Goal: Task Accomplishment & Management: Manage account settings

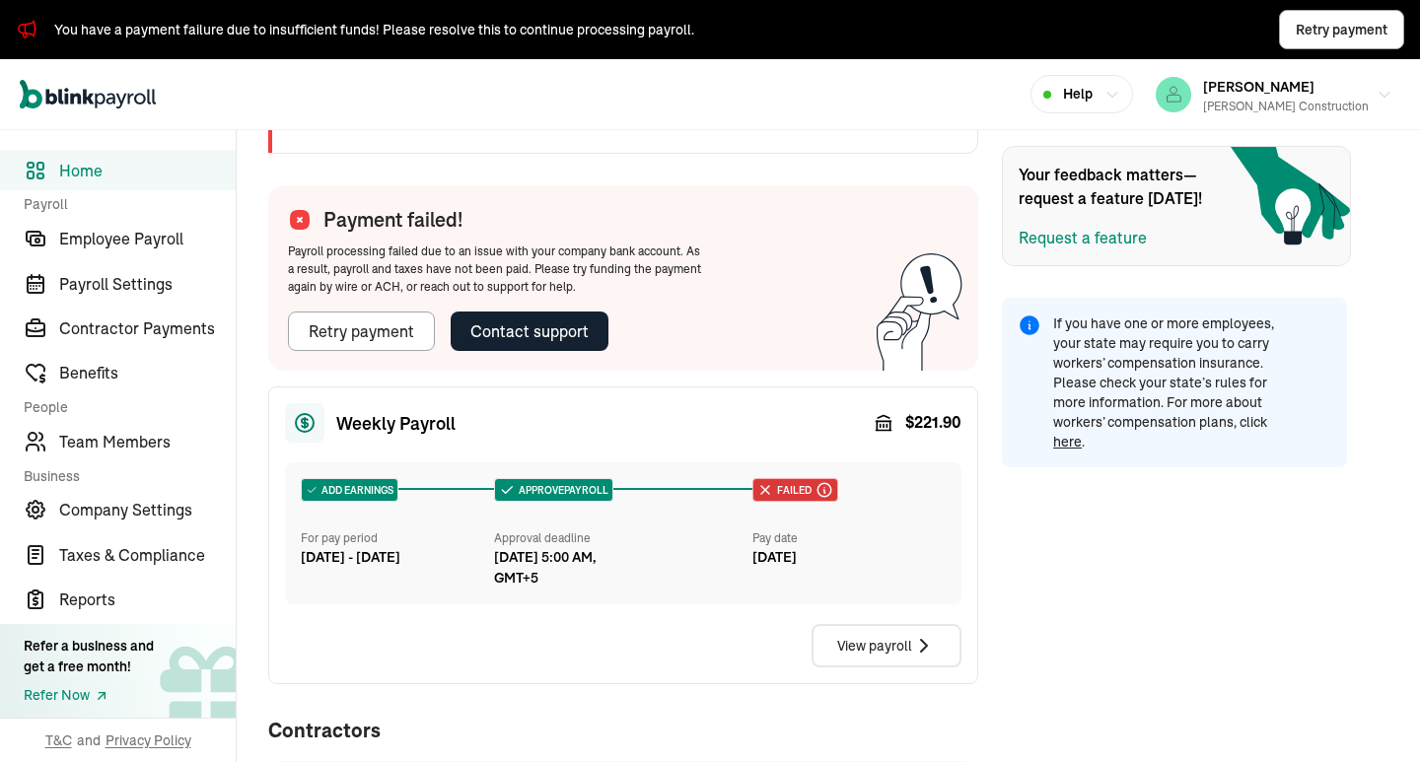
scroll to position [328, 0]
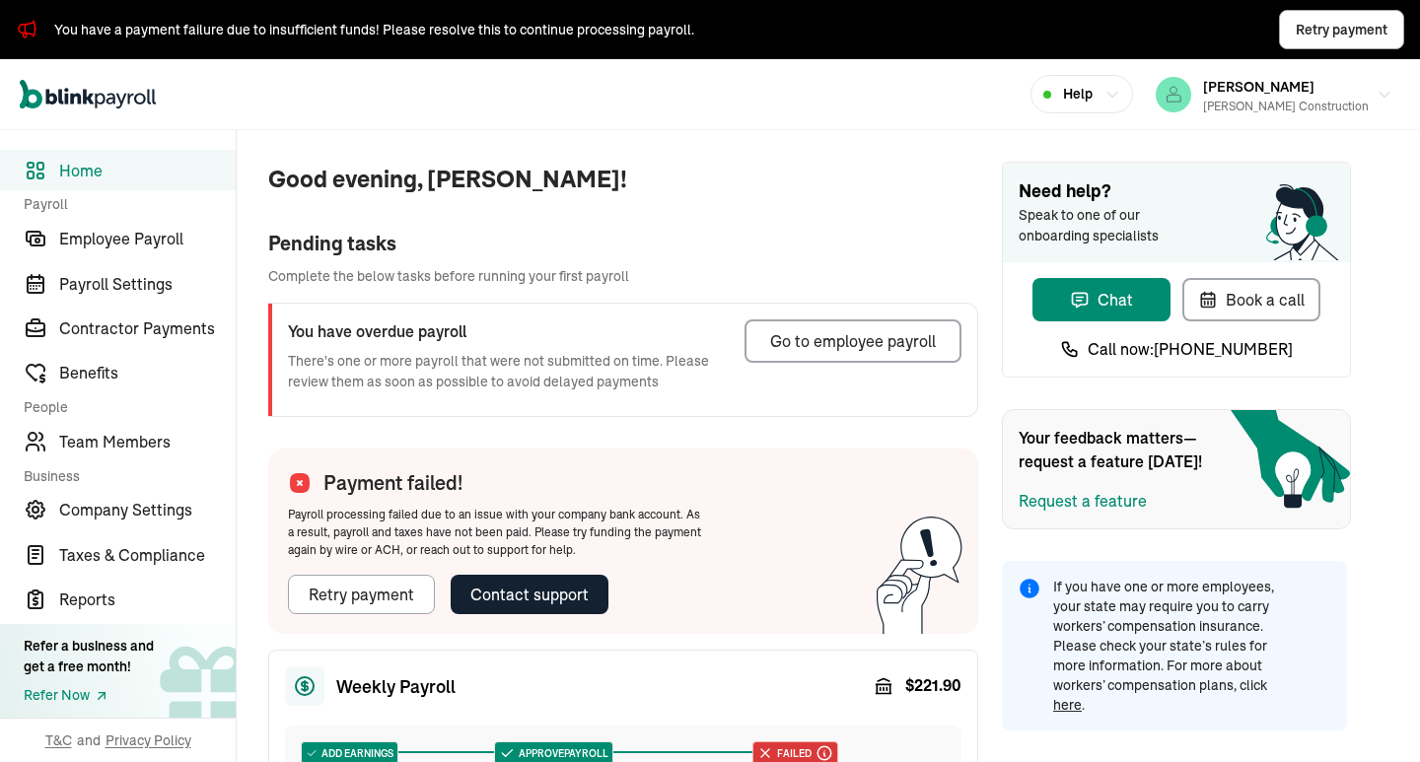
scroll to position [165, 0]
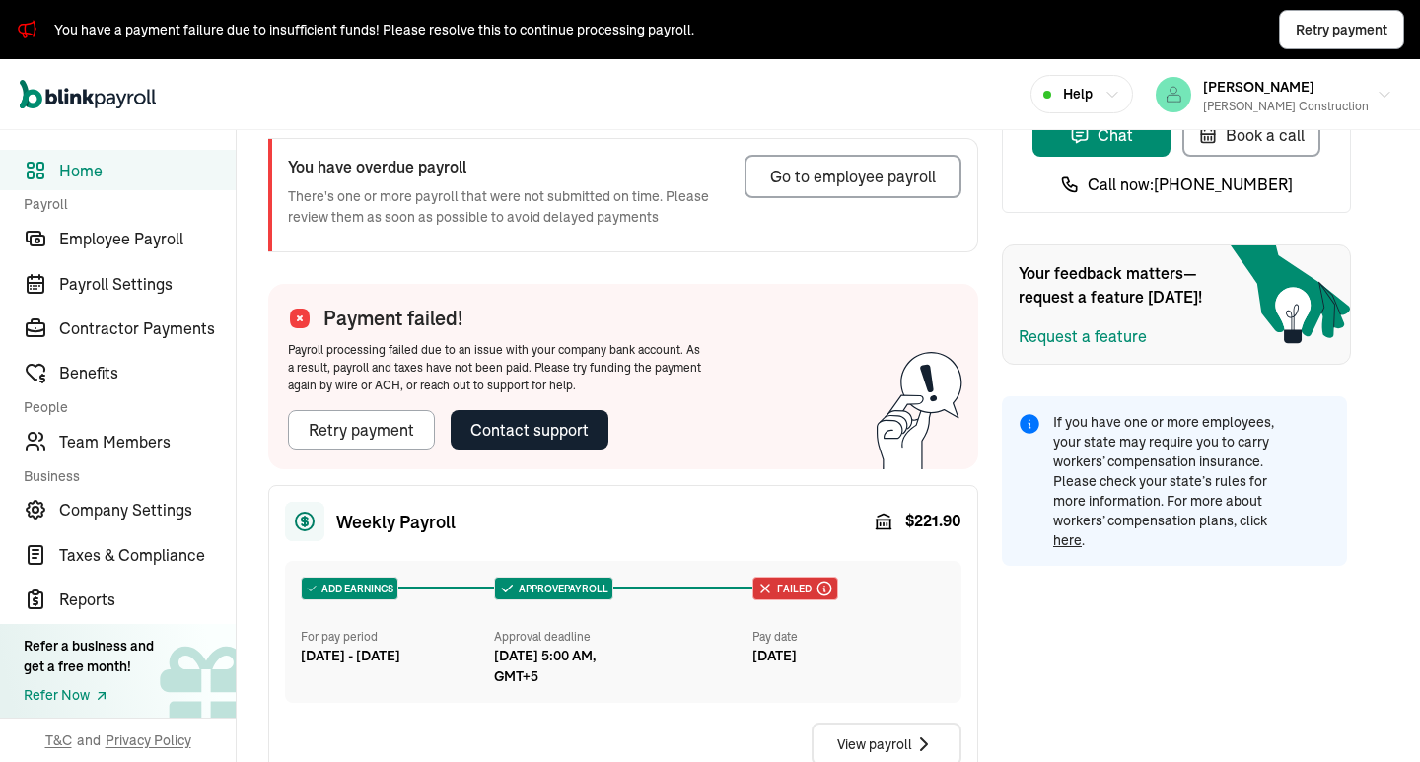
click at [725, 748] on div "View payroll" at bounding box center [623, 744] width 676 height 43
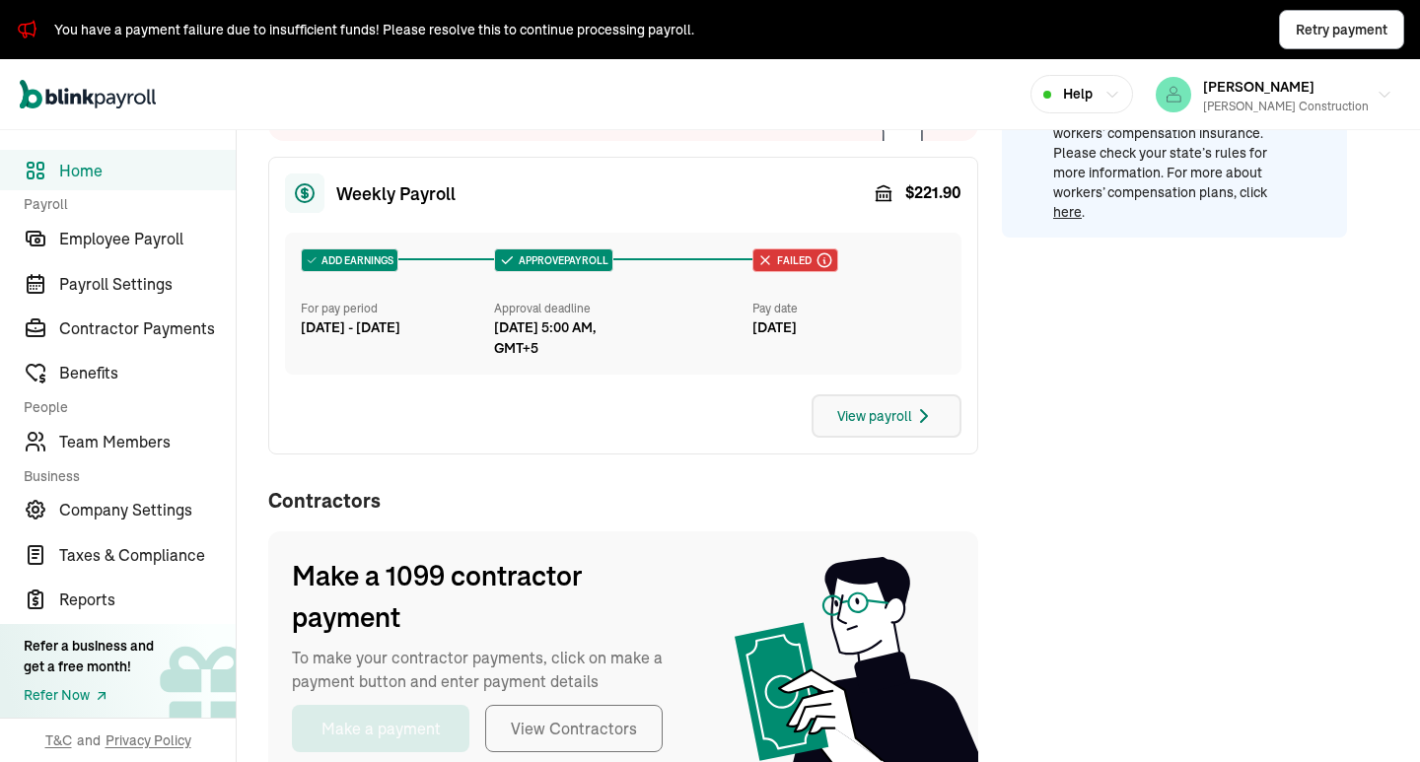
click at [902, 412] on div "View payroll" at bounding box center [886, 416] width 99 height 24
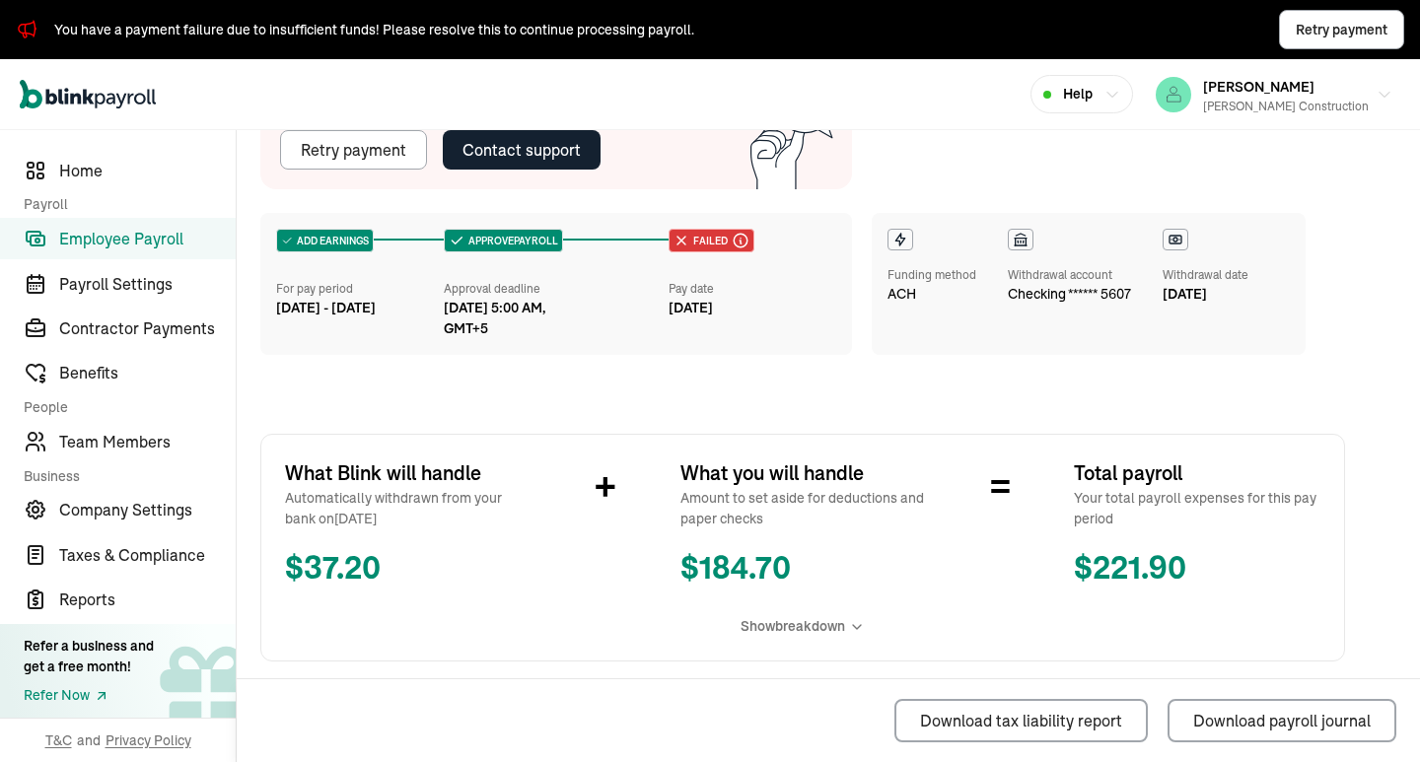
scroll to position [328, 0]
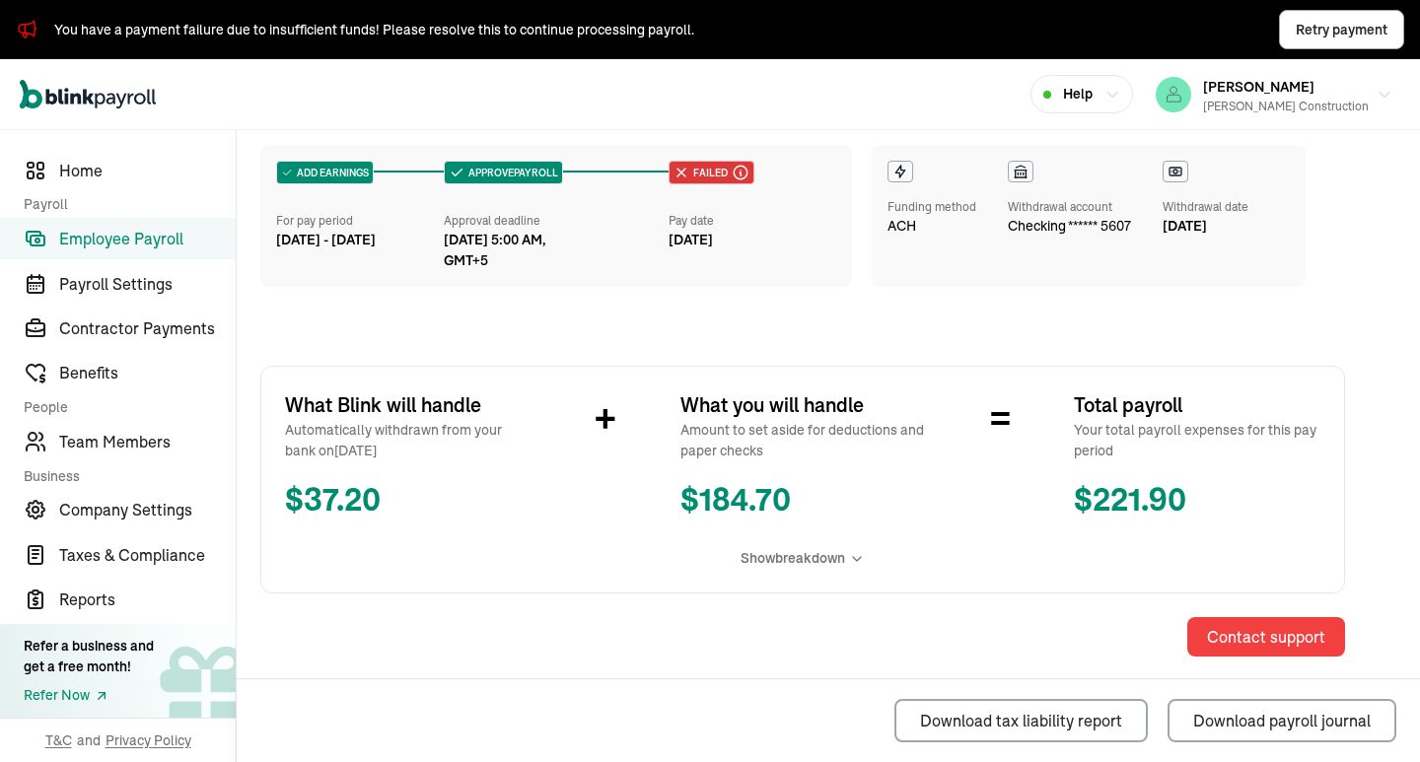
click at [805, 563] on span "Show breakdown" at bounding box center [793, 558] width 105 height 21
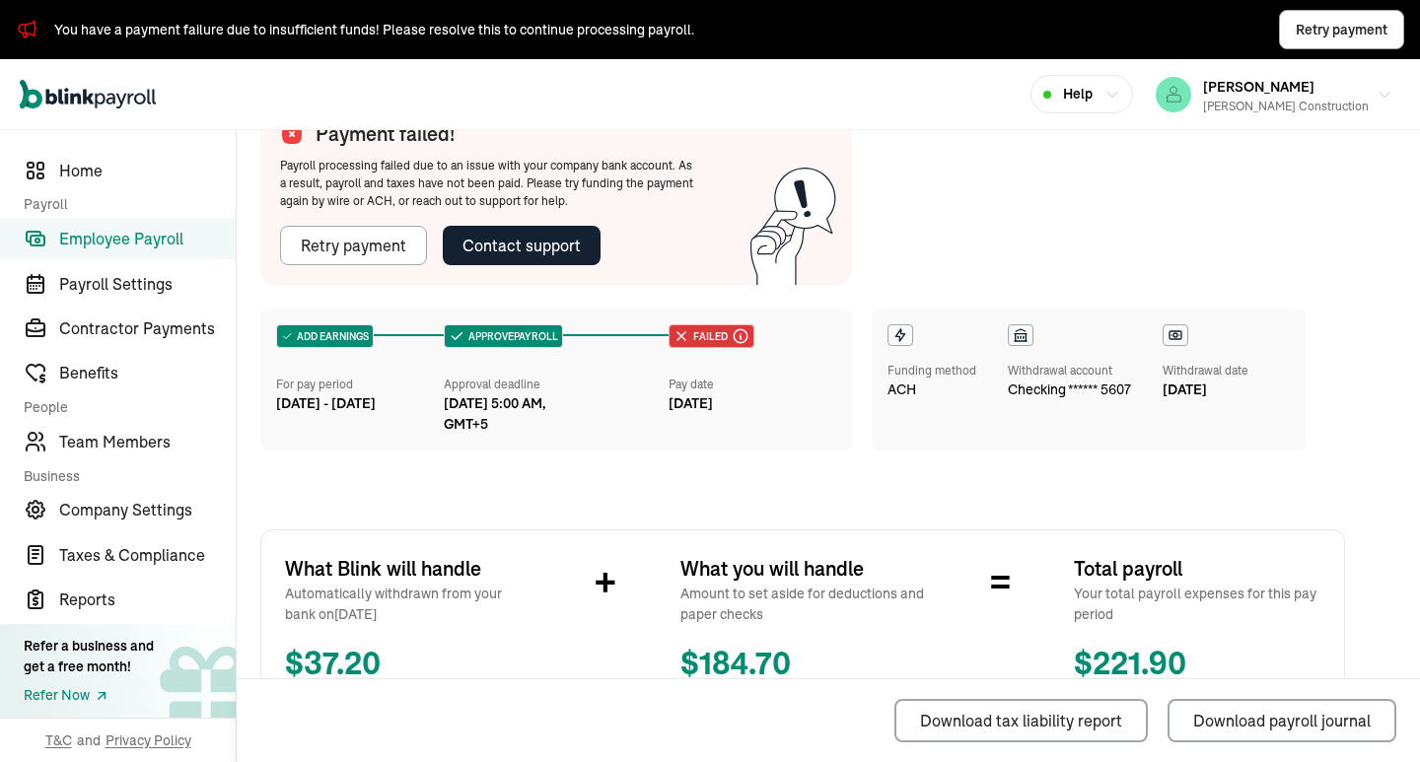
scroll to position [0, 0]
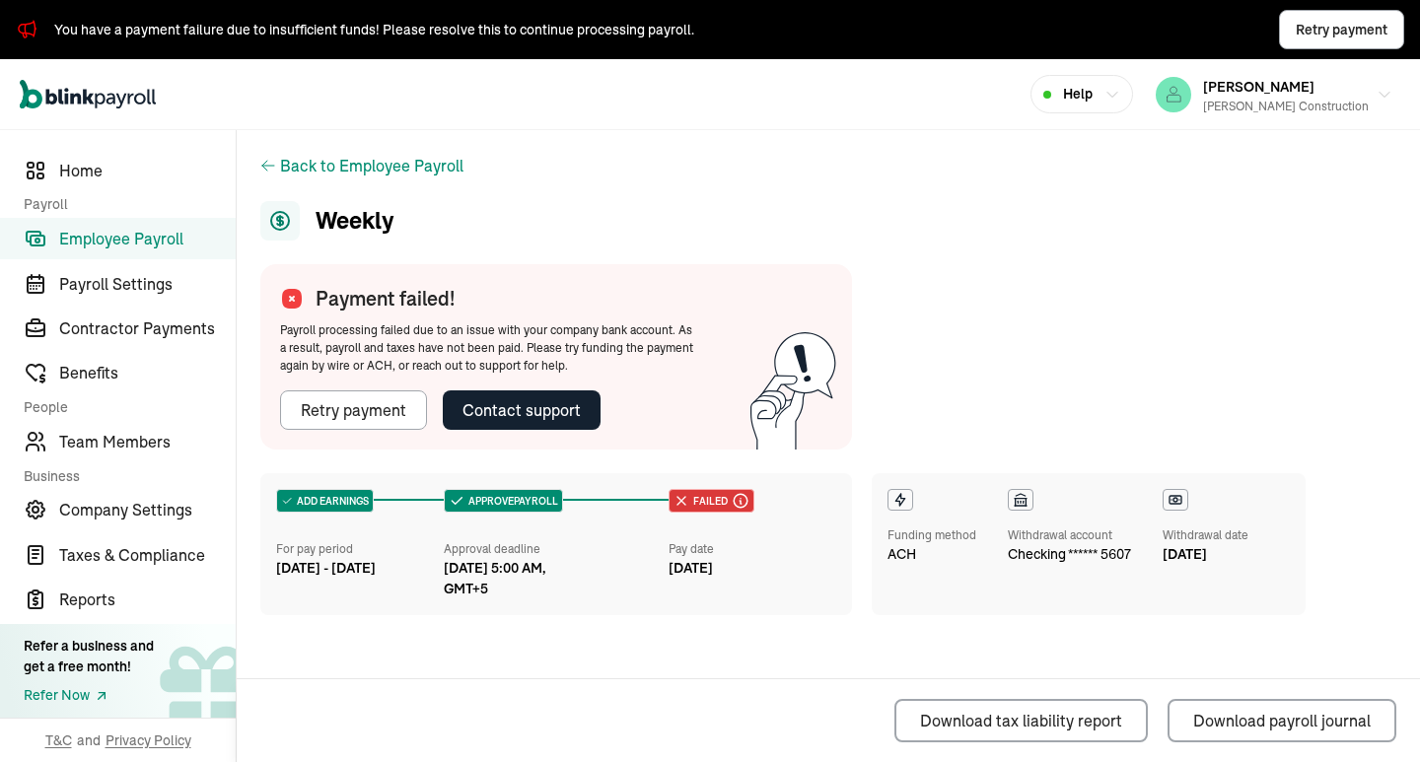
click at [793, 531] on div "Failed We were not able to process this payroll due to an issue with your compa…" at bounding box center [753, 534] width 168 height 90
click at [399, 406] on div "Retry payment" at bounding box center [354, 410] width 106 height 24
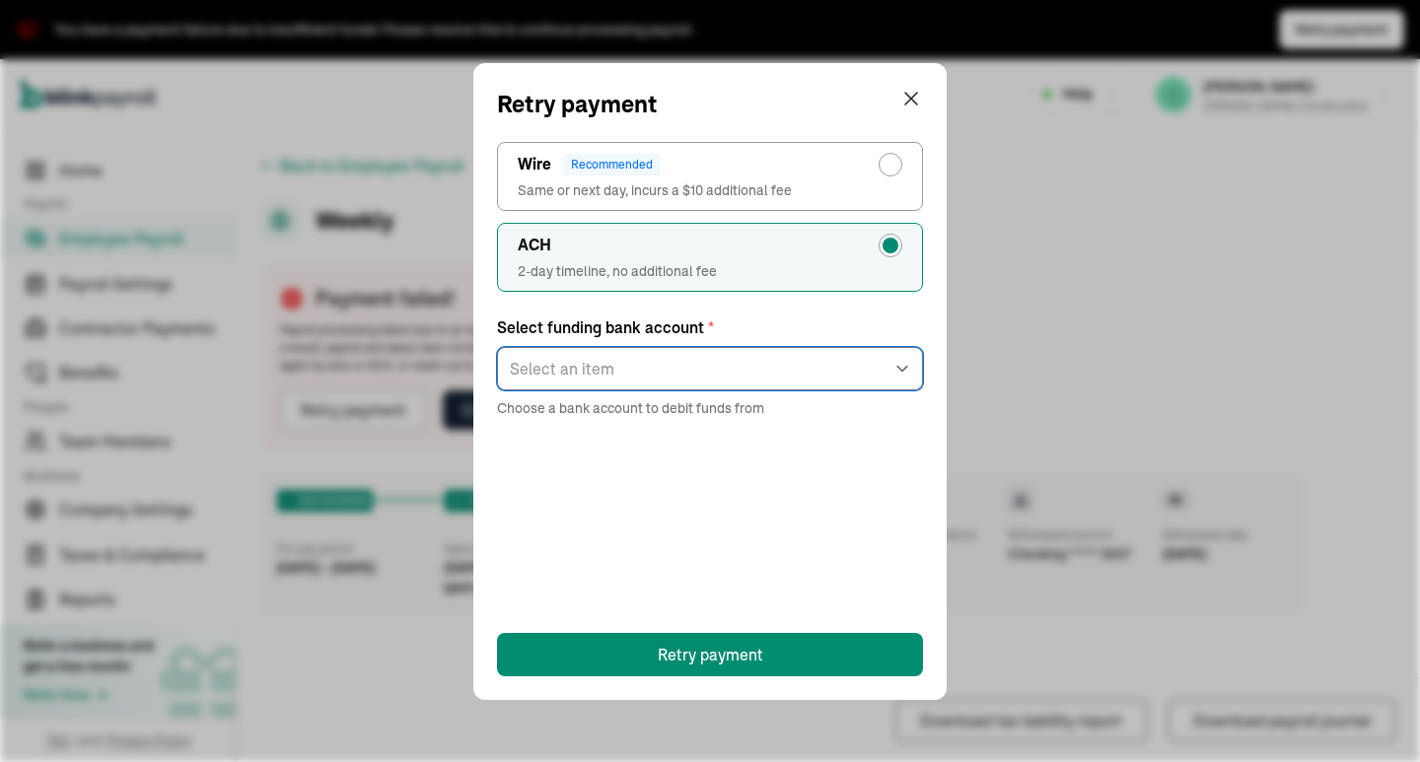
click at [820, 367] on select "Select an item checking ****5607" at bounding box center [710, 368] width 426 height 43
click at [646, 379] on select "Select an item checking ****5607" at bounding box center [710, 368] width 426 height 43
select select "546"
click at [497, 347] on select "Select an item checking ****5607" at bounding box center [710, 368] width 426 height 43
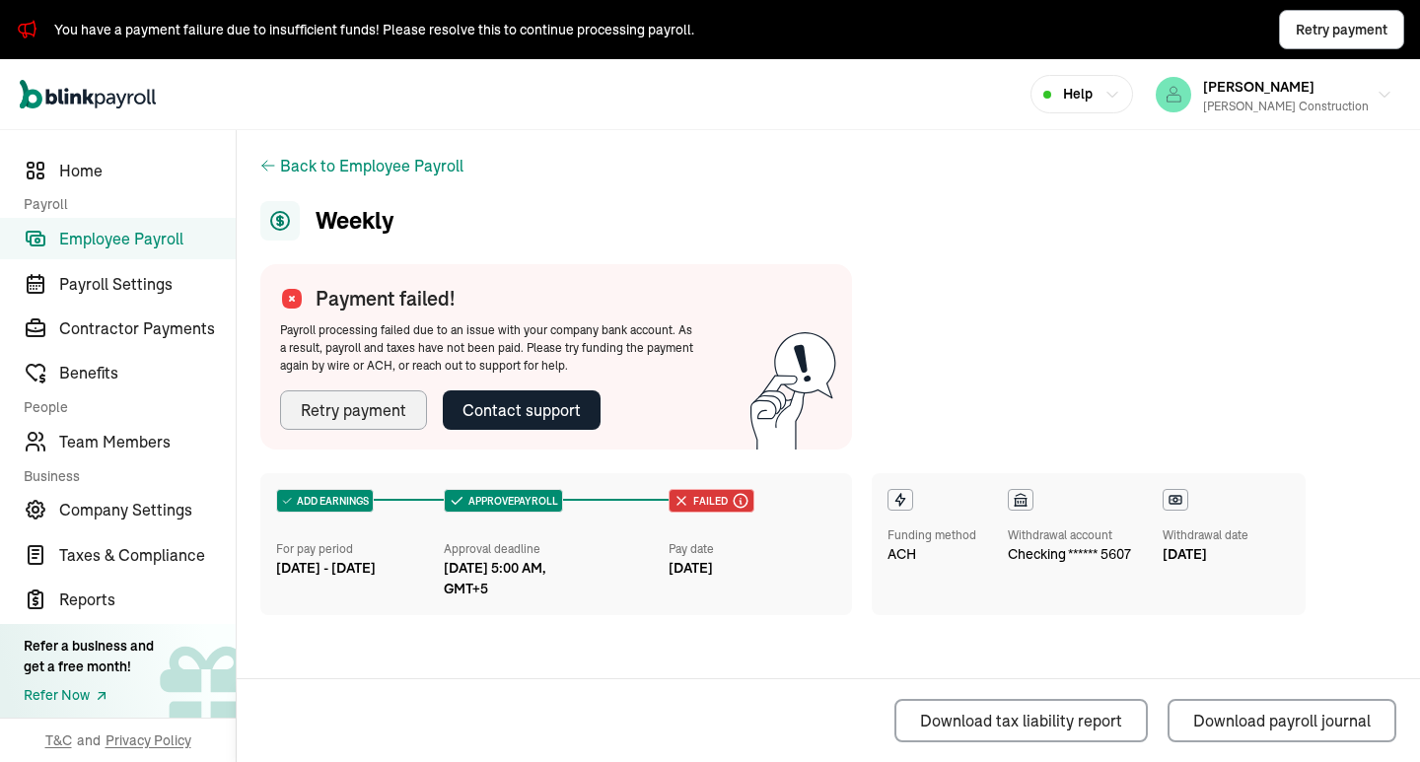
click at [904, 104] on div "Open main menu Help [PERSON_NAME] Construction" at bounding box center [710, 94] width 1420 height 71
click at [103, 511] on span "Company Settings" at bounding box center [147, 510] width 177 height 24
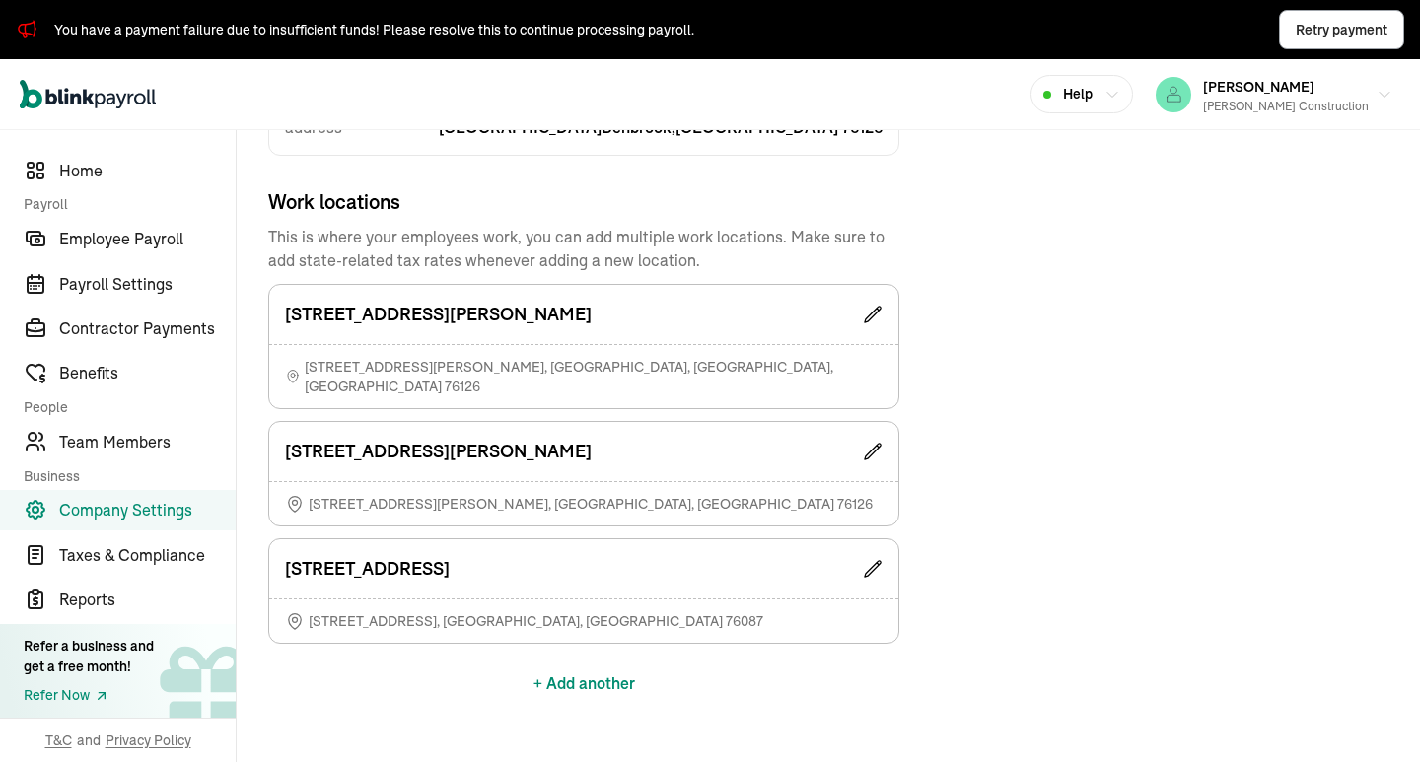
scroll to position [154, 0]
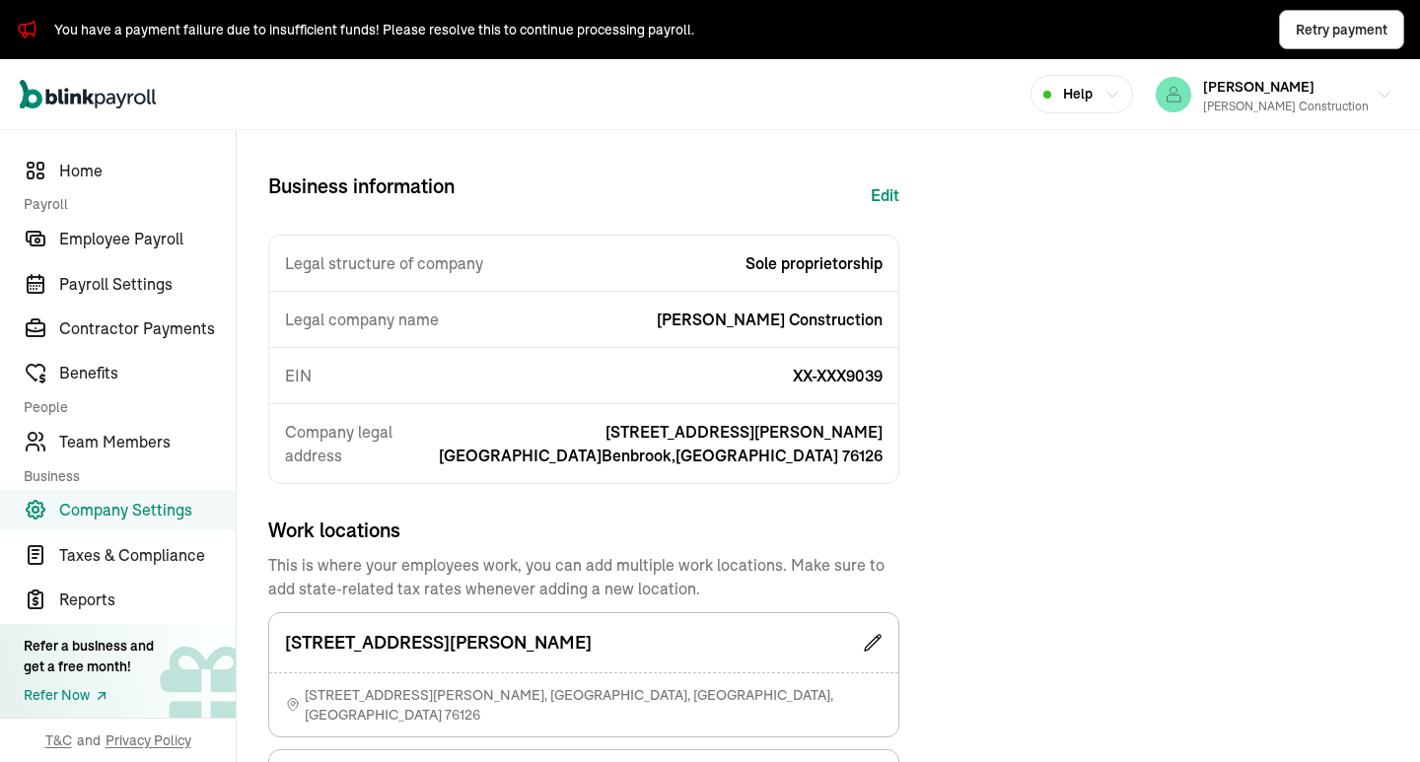
click at [567, 516] on span "Work locations" at bounding box center [583, 531] width 631 height 30
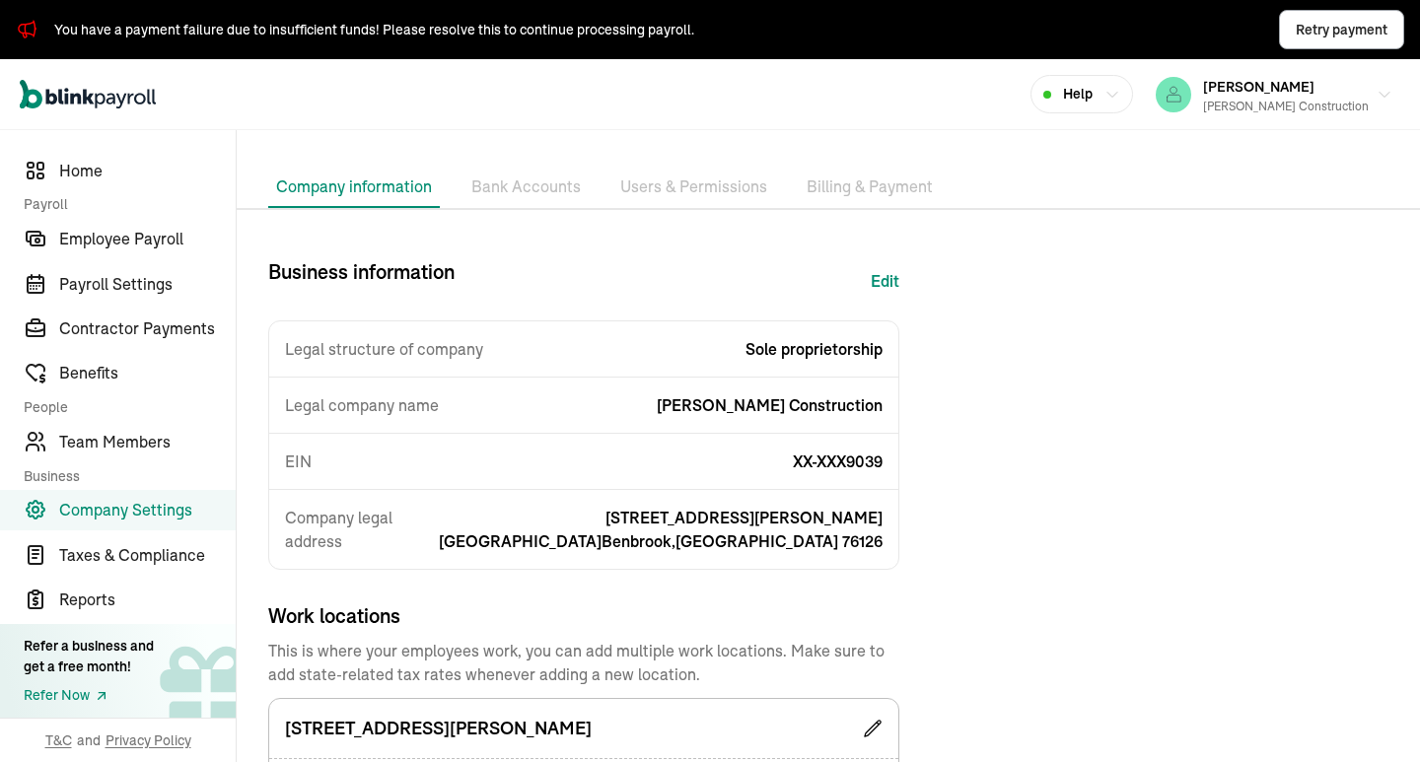
scroll to position [0, 0]
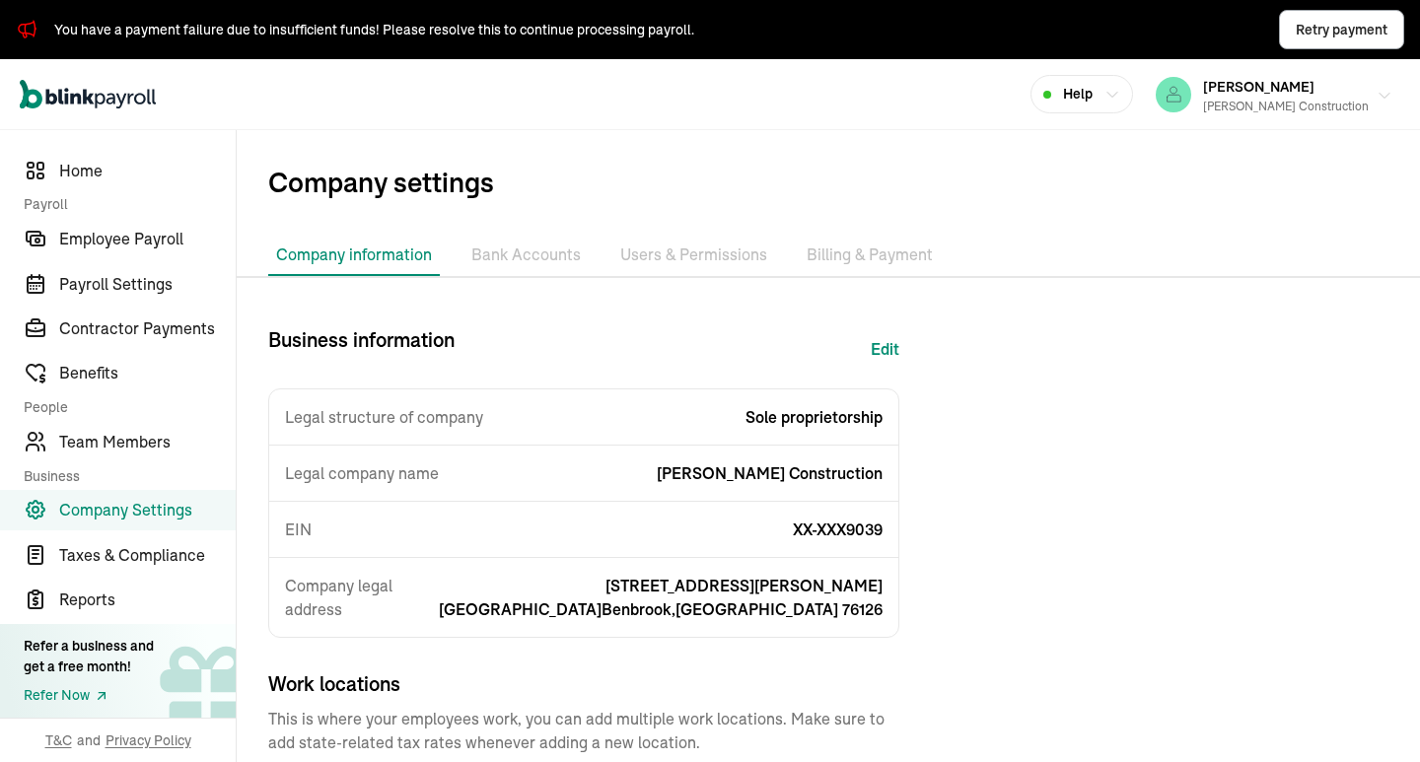
click at [1252, 86] on span "[PERSON_NAME]" at bounding box center [1258, 87] width 111 height 18
click at [183, 237] on span "Employee Payroll" at bounding box center [147, 239] width 177 height 24
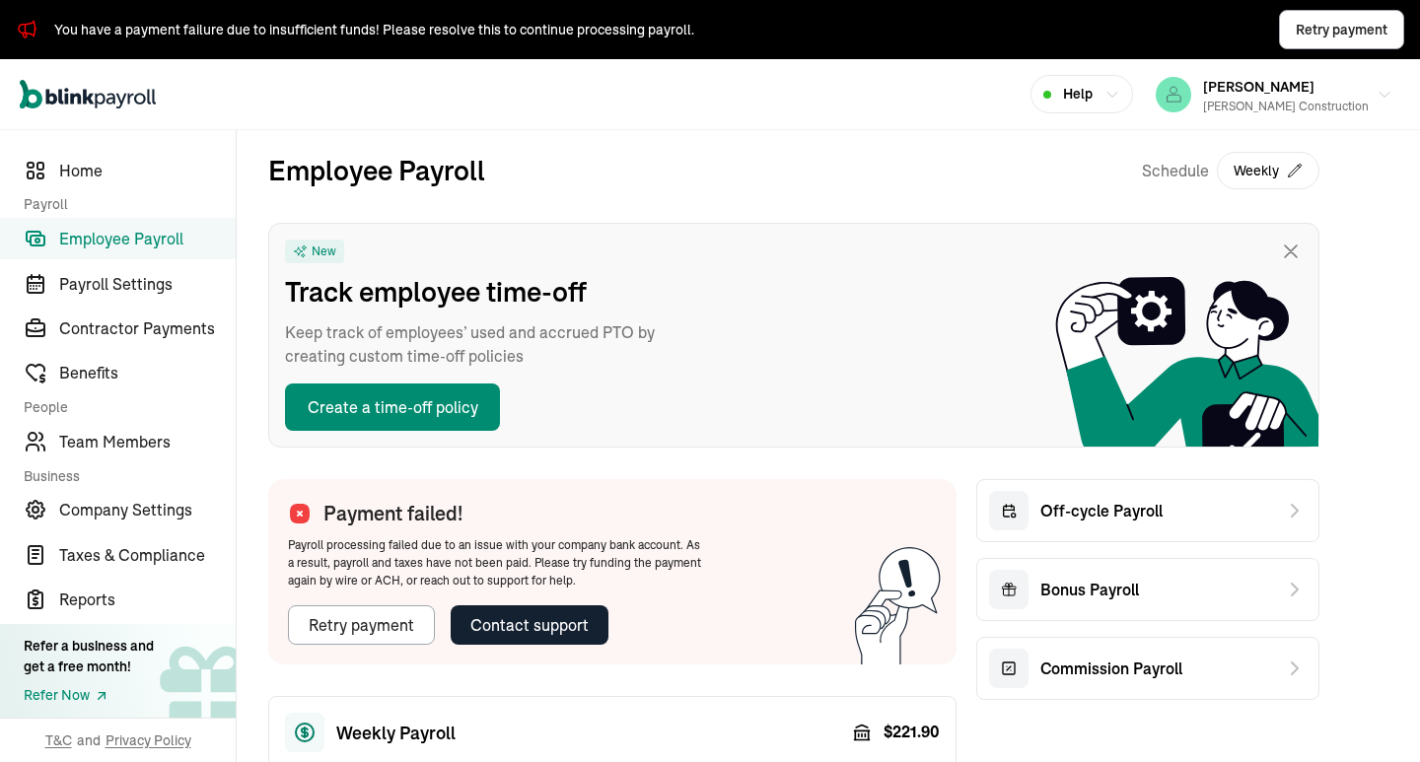
scroll to position [328, 0]
